Goal: Task Accomplishment & Management: Use online tool/utility

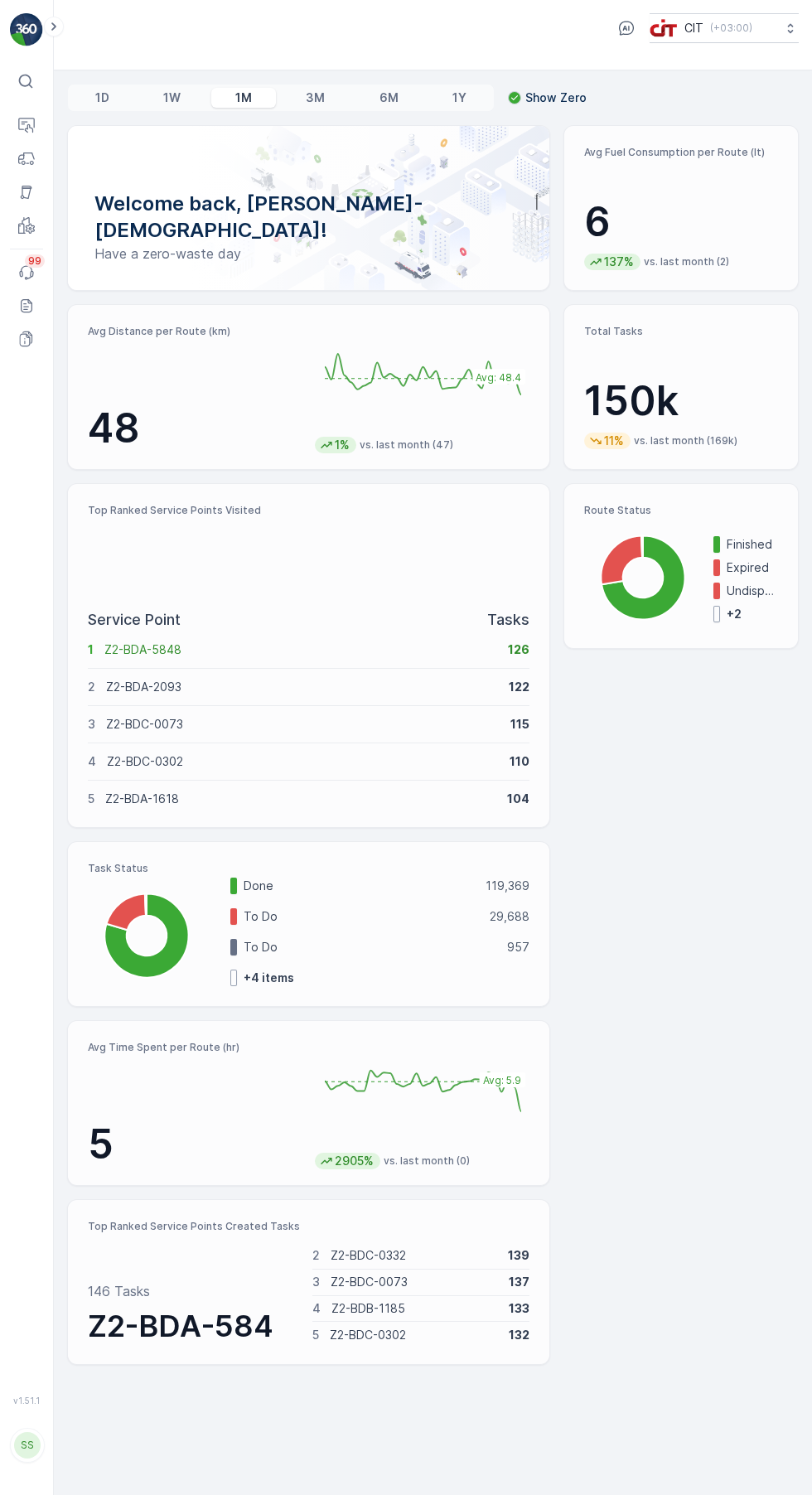
click at [465, 198] on div "Welcome back, [PERSON_NAME]-[DEMOGRAPHIC_DATA]! Have a zero-waste day" at bounding box center [309, 208] width 442 height 124
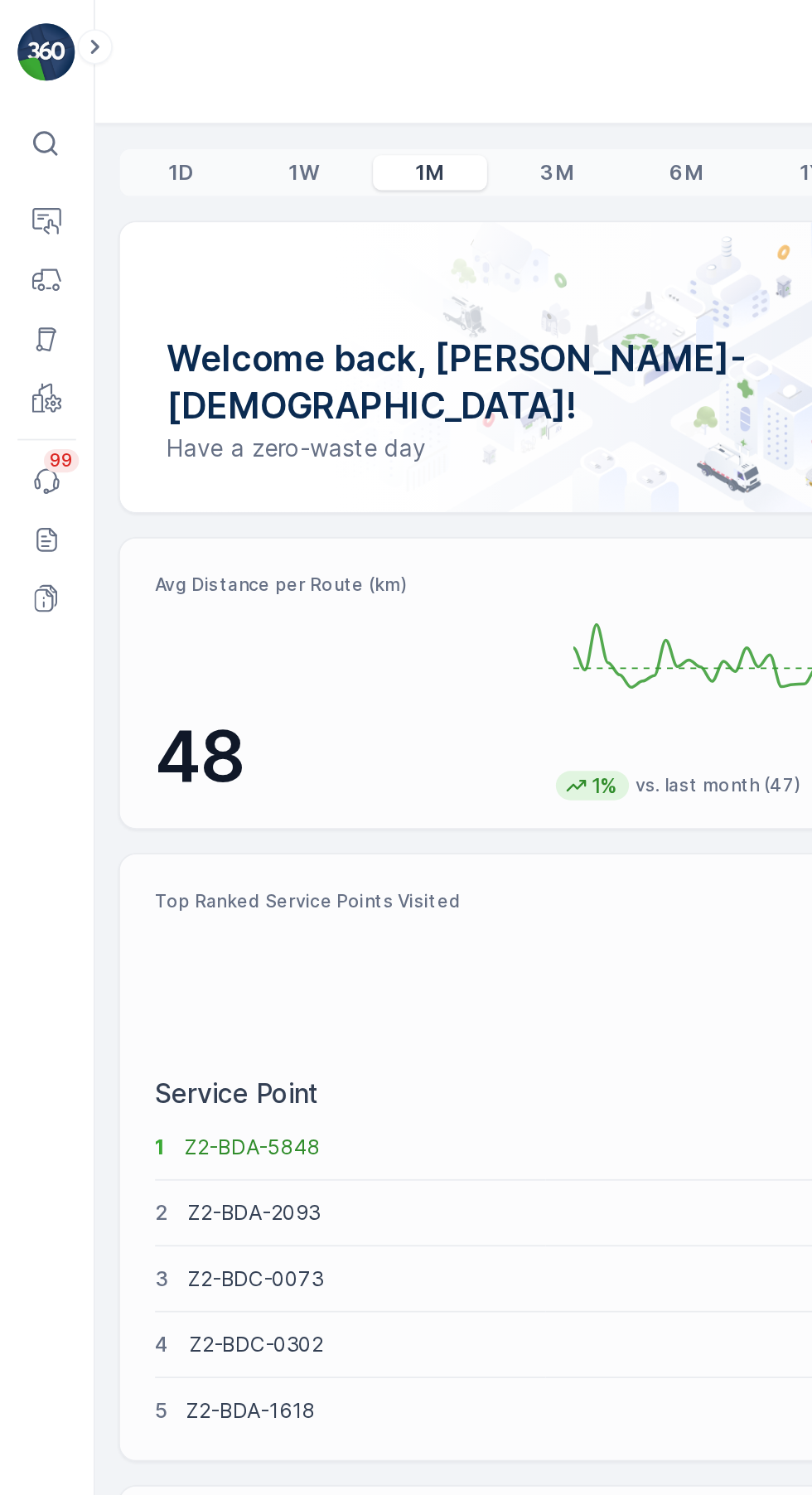
click at [21, 157] on icon at bounding box center [26, 159] width 16 height 16
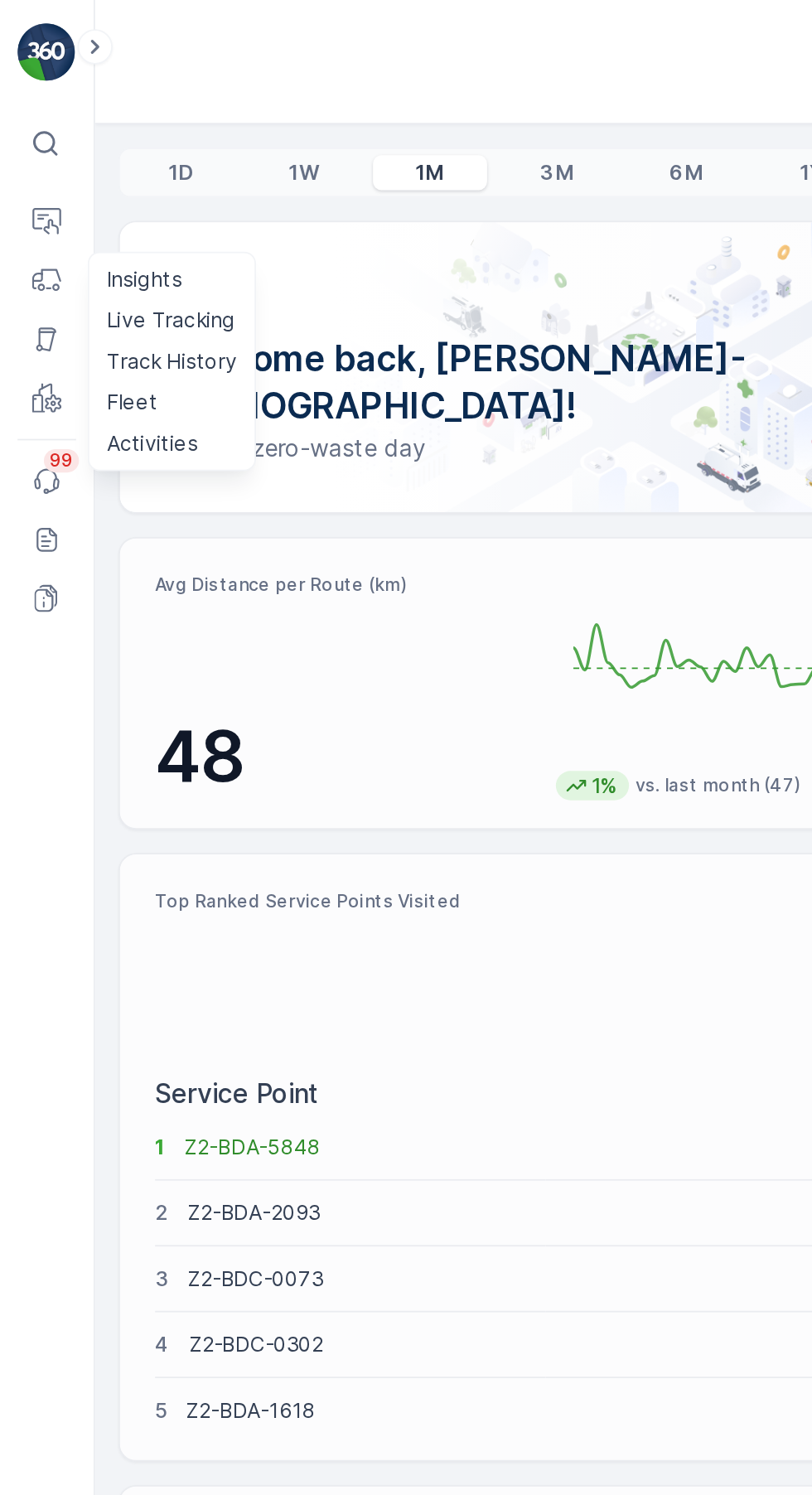
click at [110, 183] on p "Live Tracking" at bounding box center [97, 181] width 73 height 16
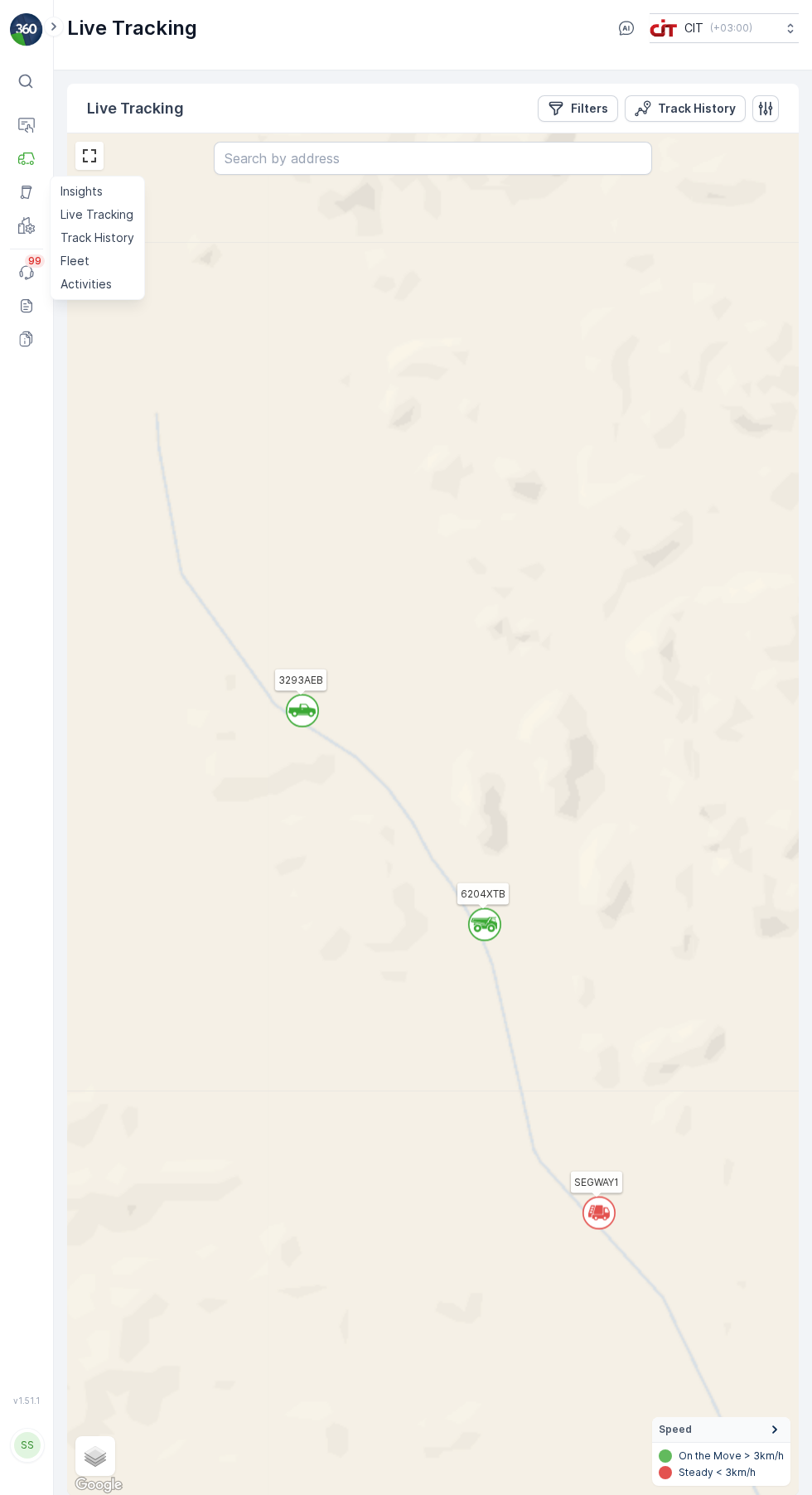
scroll to position [33, 0]
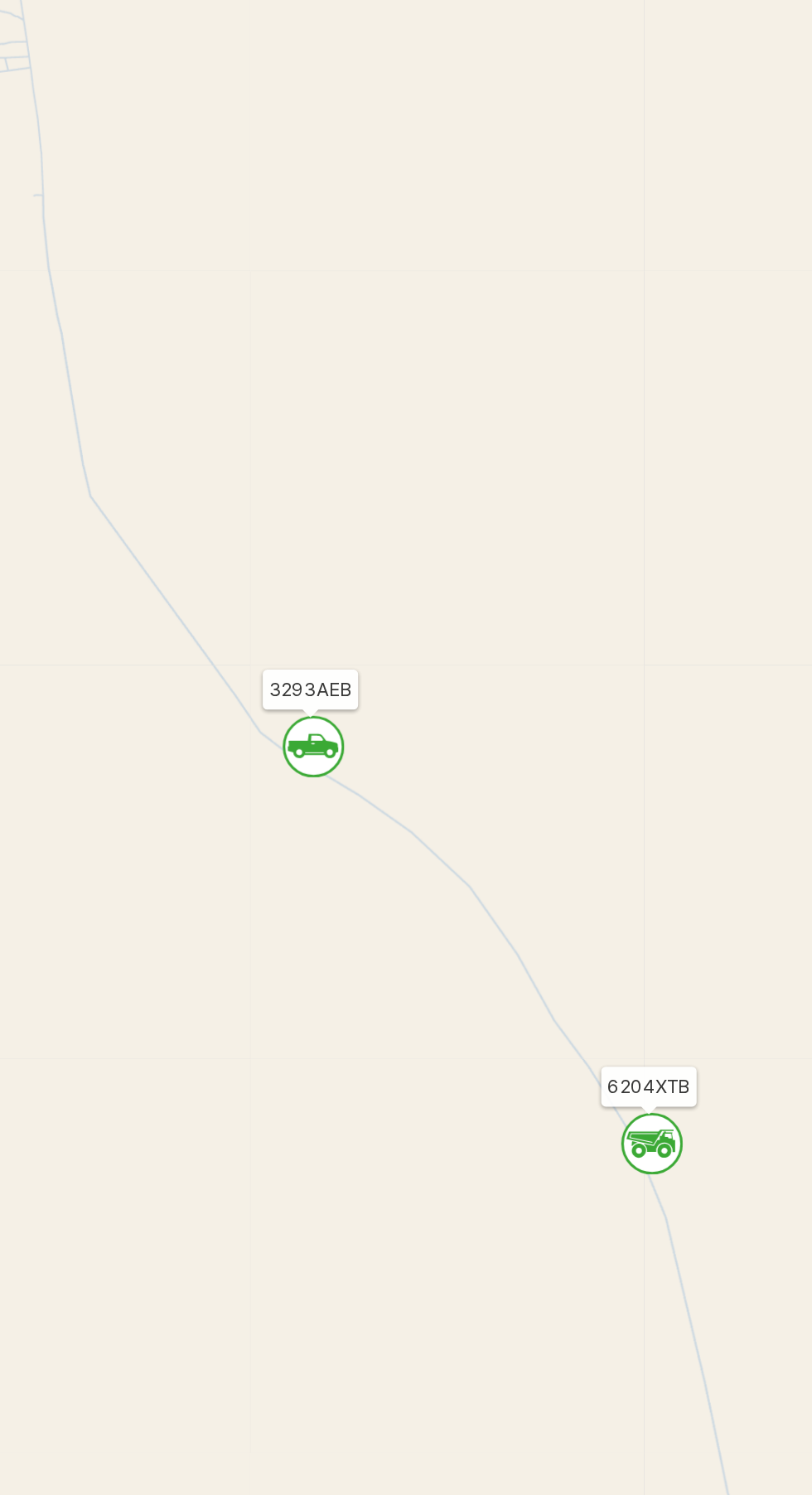
click at [393, 577] on icon "`" at bounding box center [384, 593] width 33 height 33
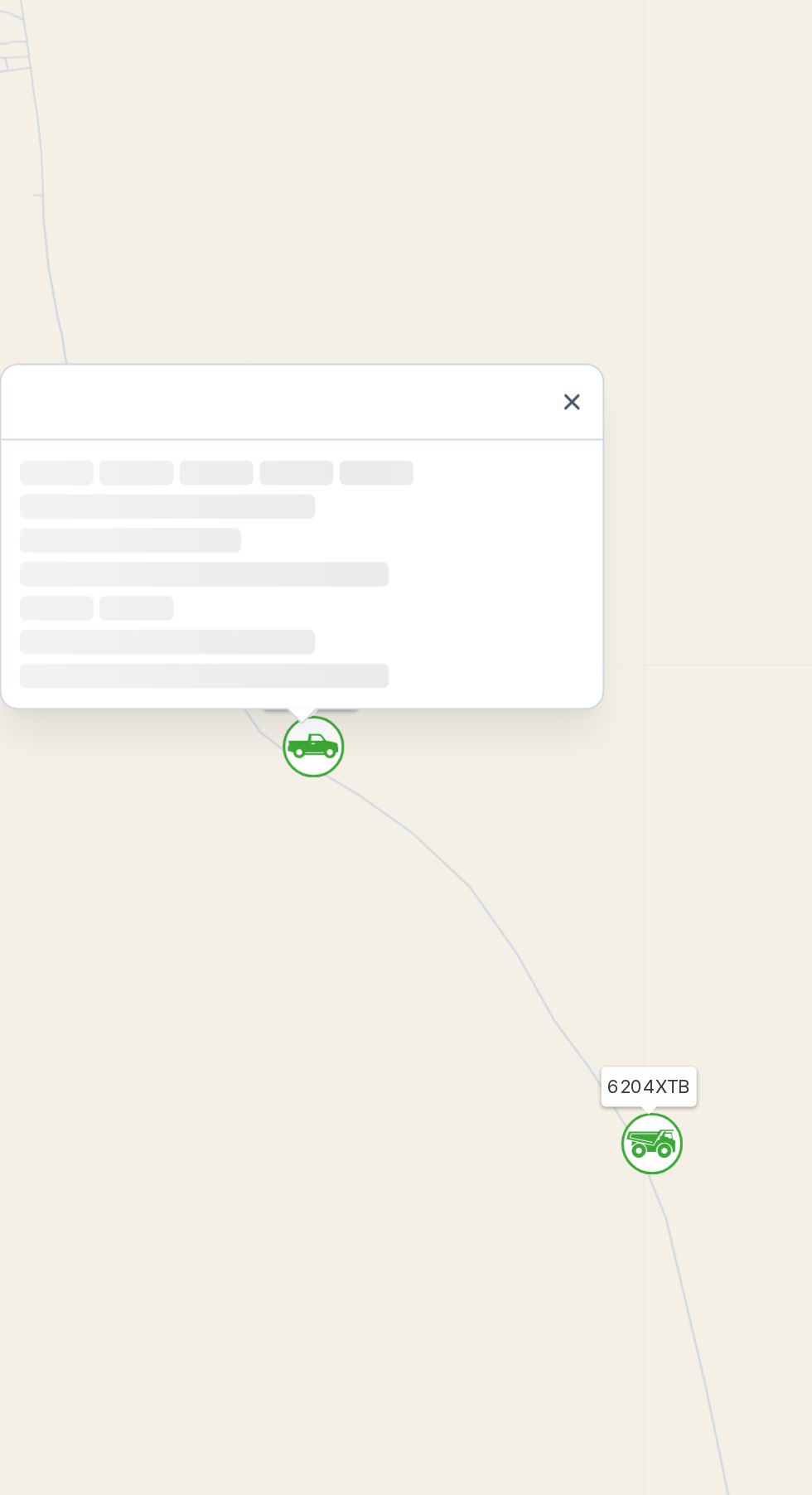
scroll to position [1, 0]
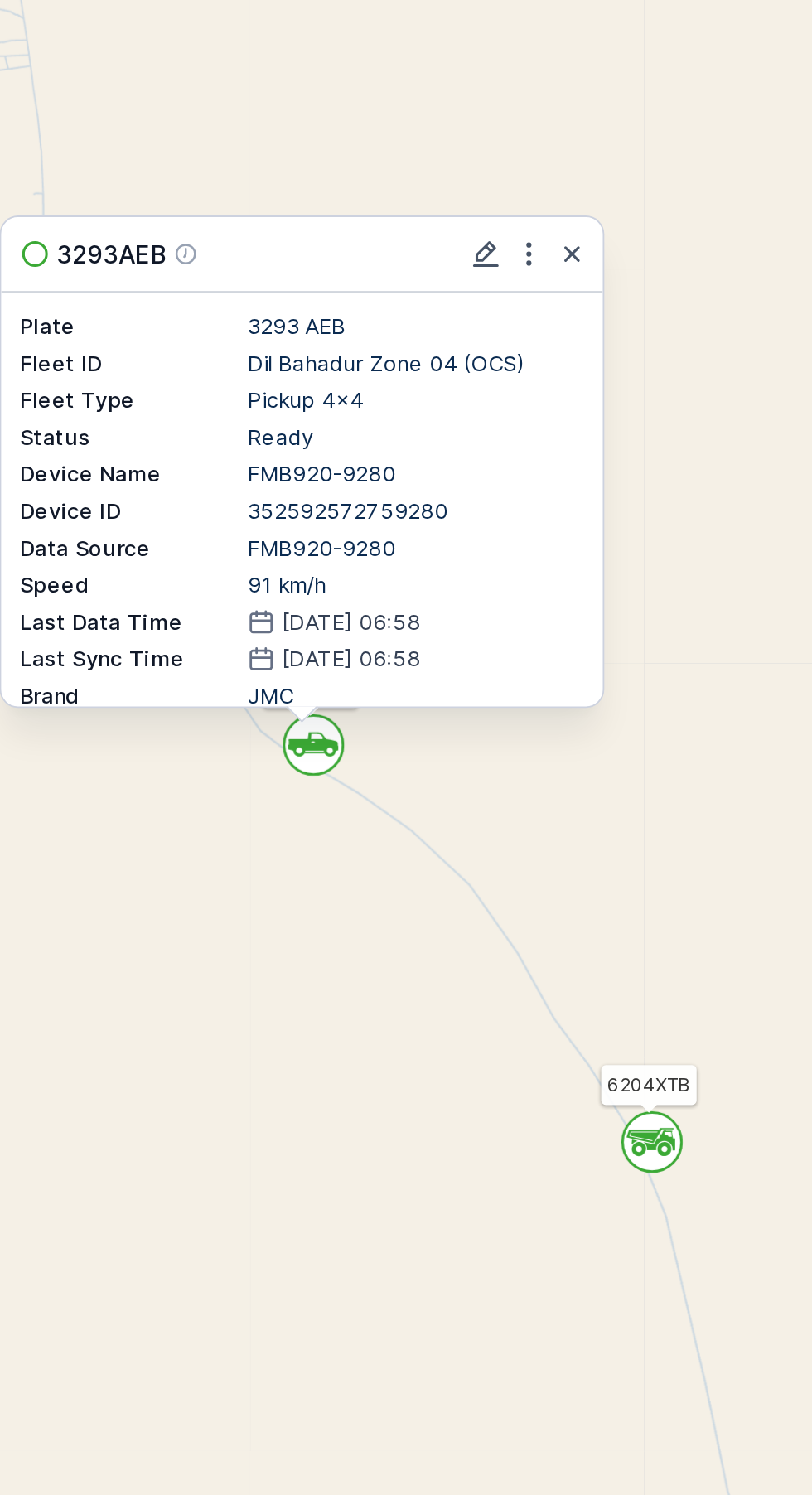
click at [523, 324] on icon "button" at bounding box center [522, 328] width 9 height 9
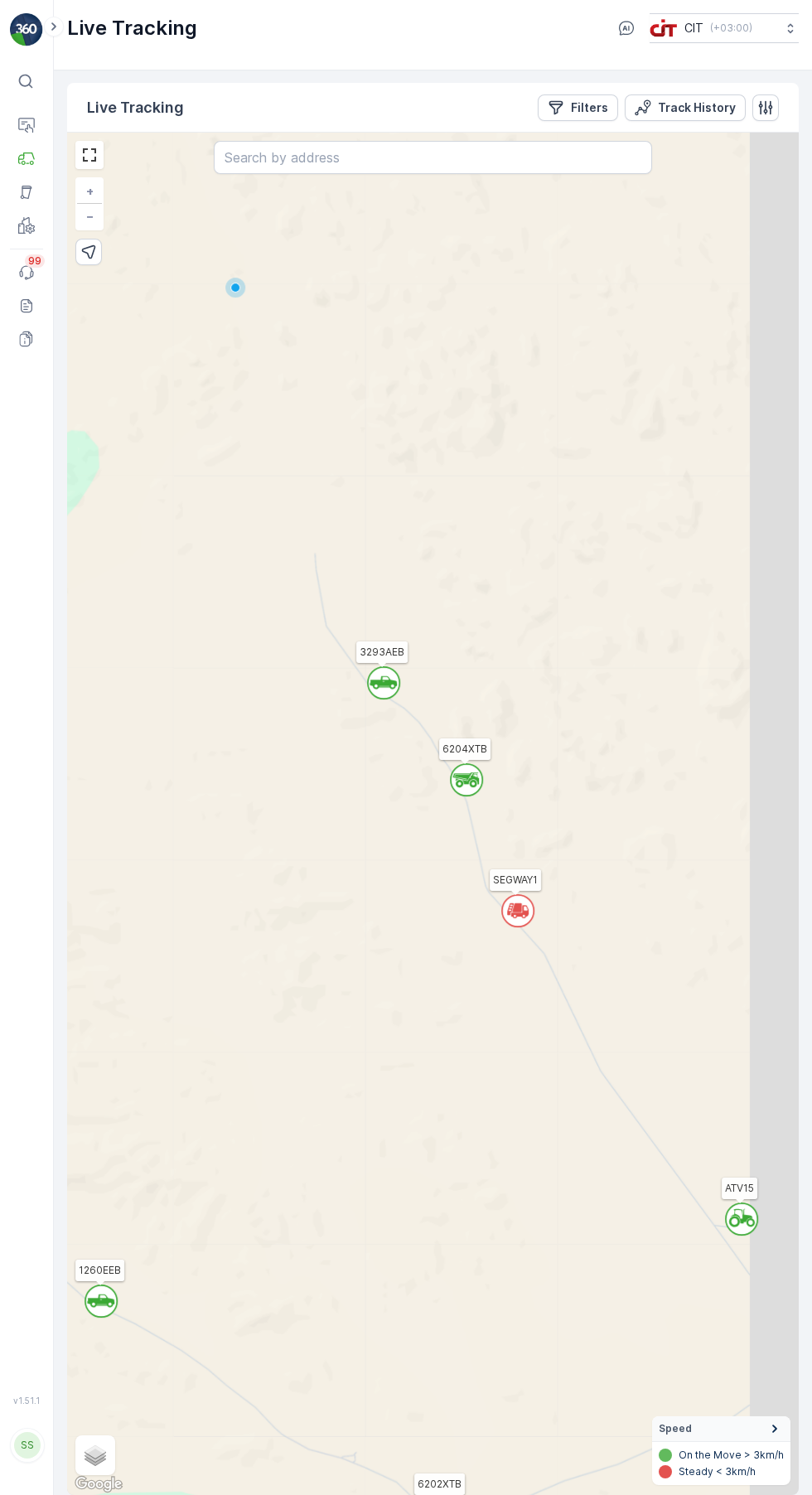
scroll to position [13, 0]
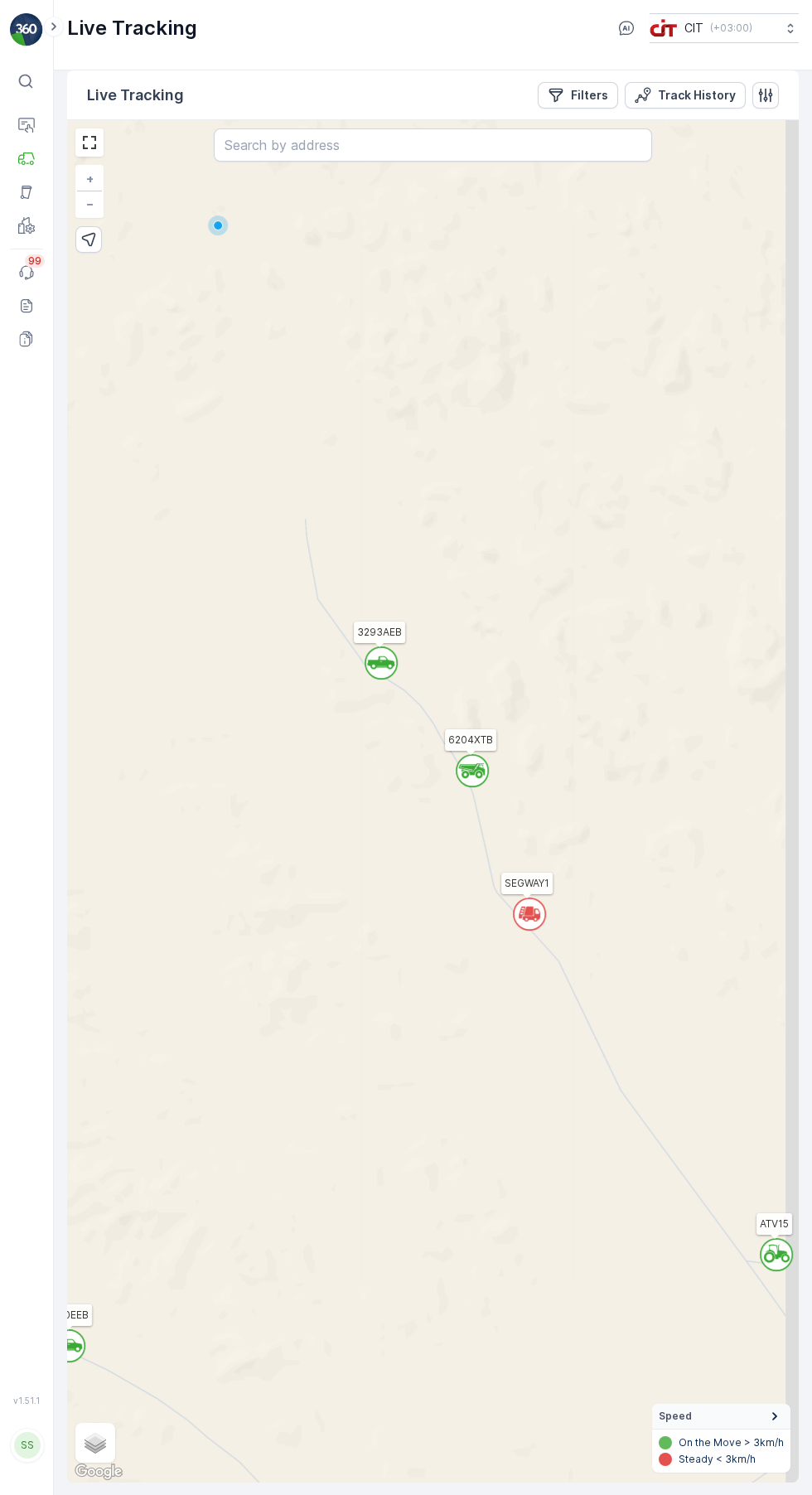
click at [257, 128] on input "text" at bounding box center [432, 144] width 439 height 33
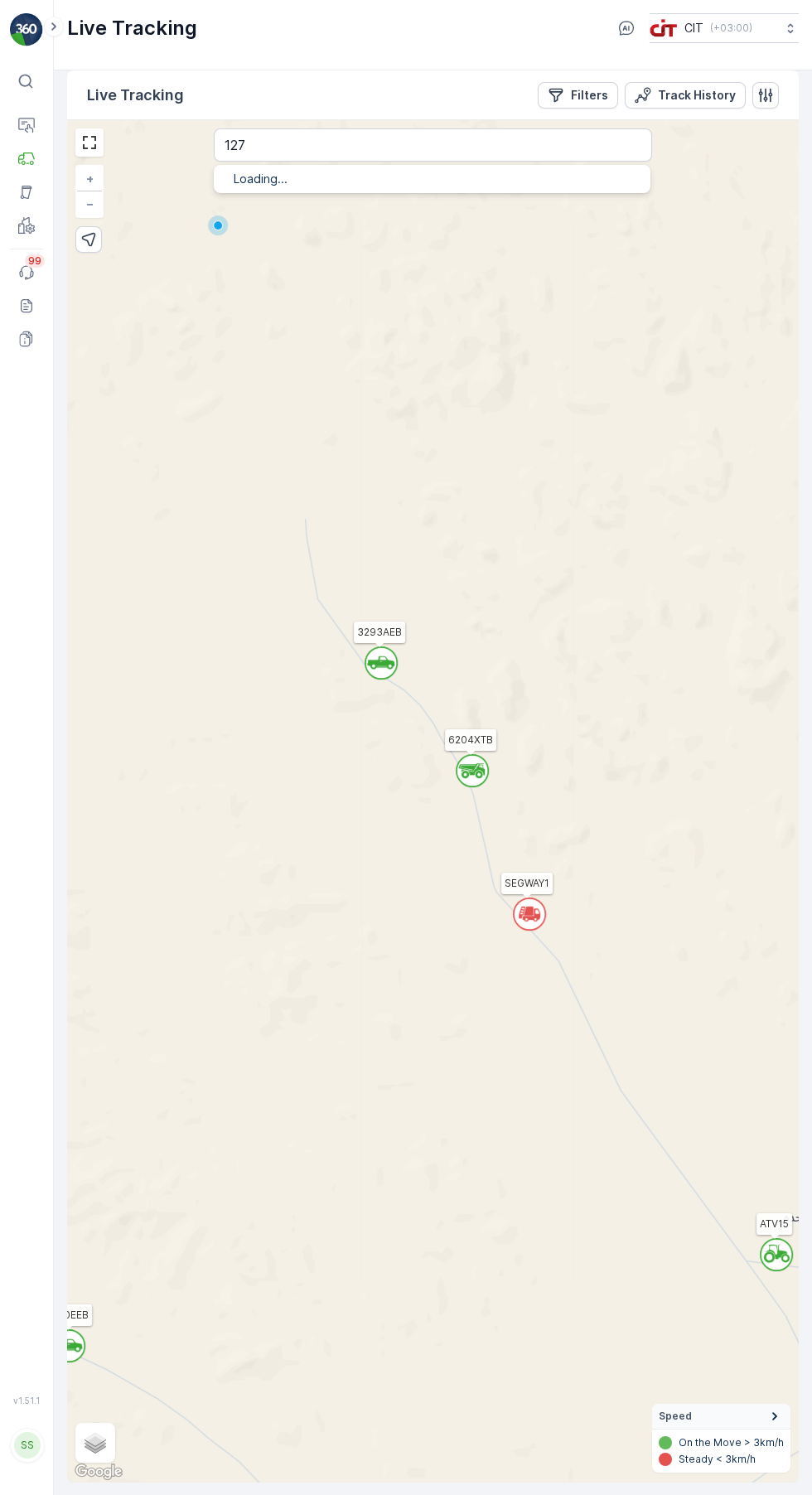
click at [262, 132] on input "127" at bounding box center [432, 144] width 439 height 33
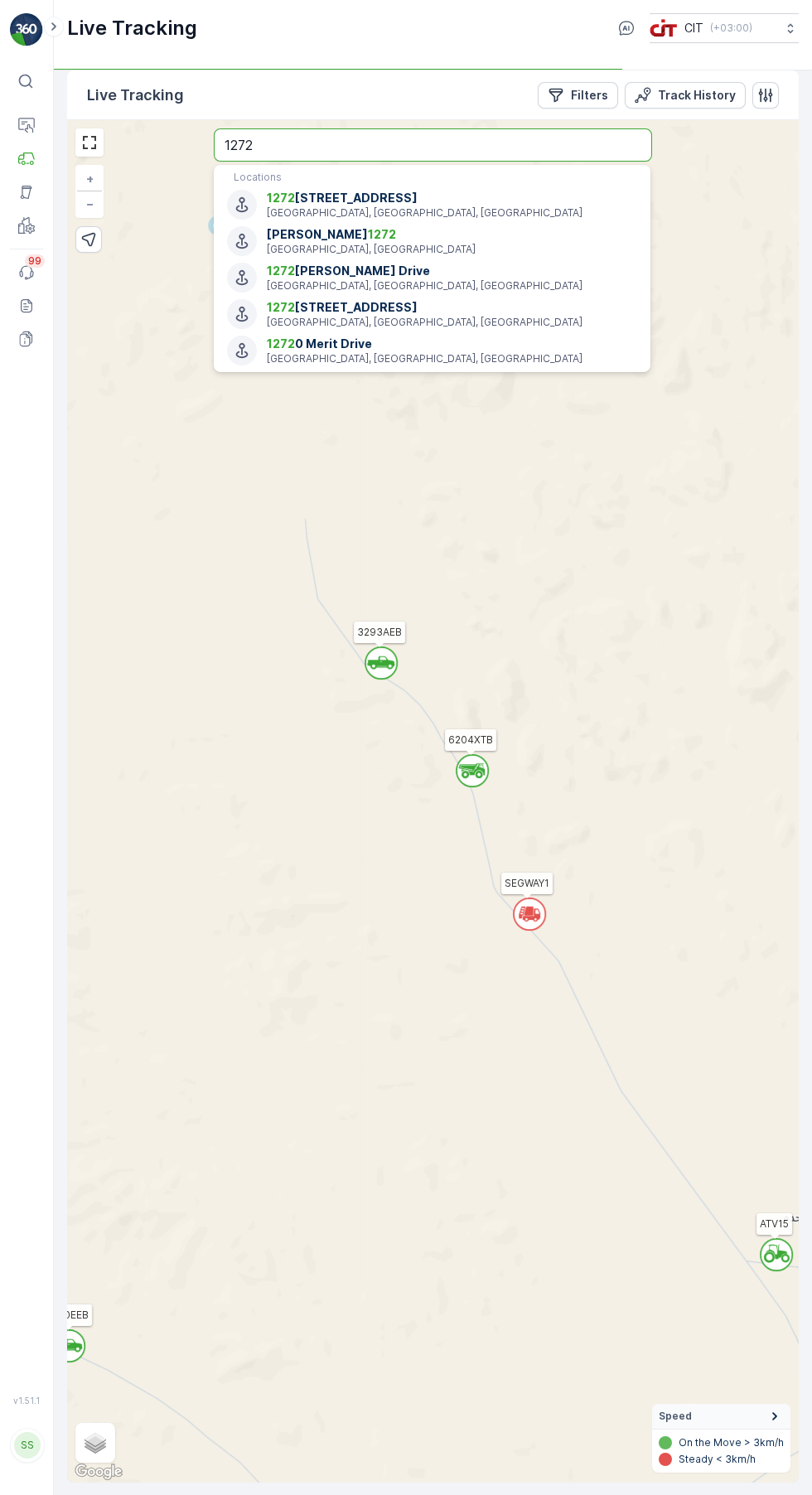
type input "1272"
click at [281, 263] on span "1272" at bounding box center [280, 270] width 28 height 14
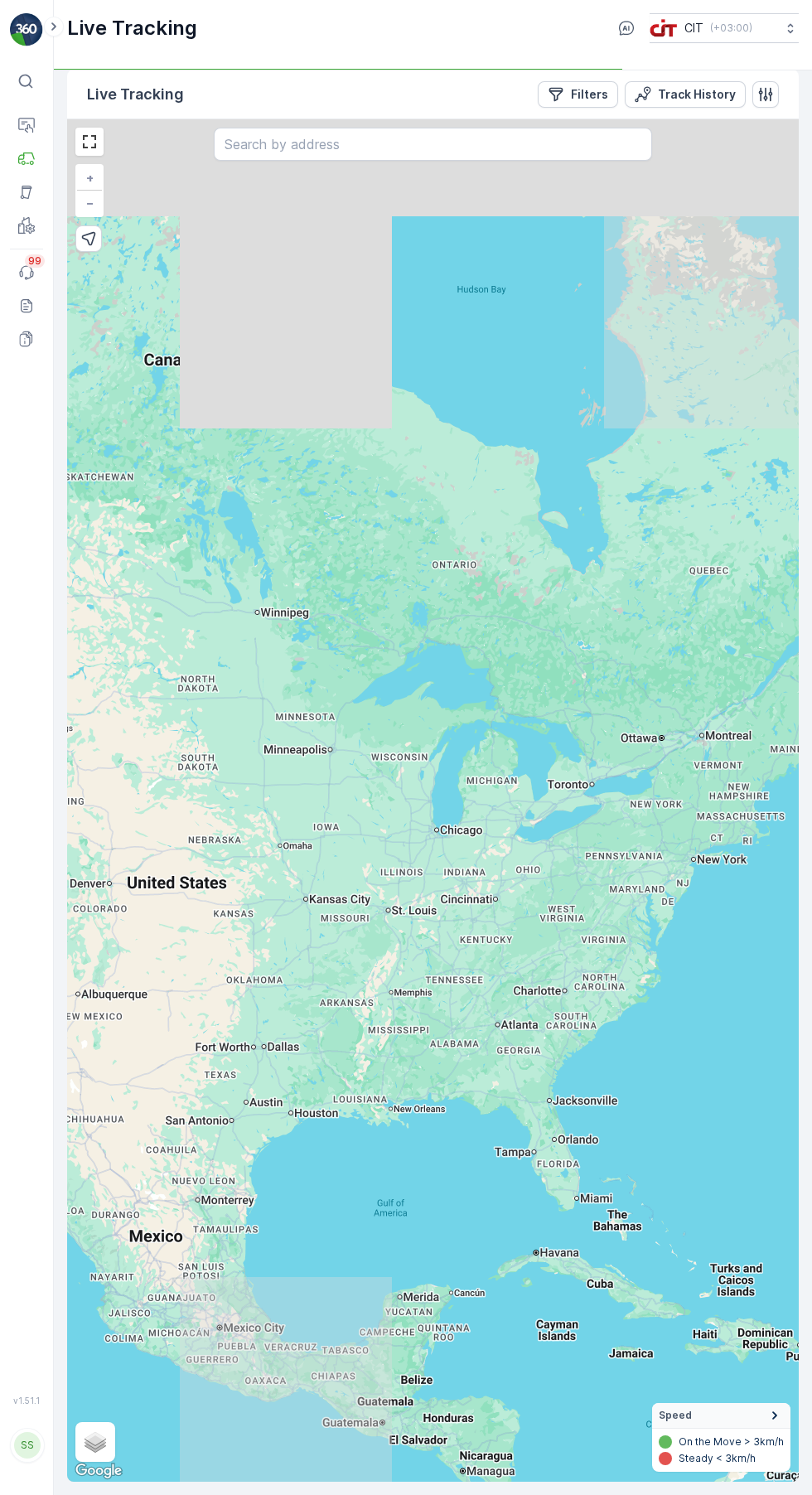
scroll to position [0, 0]
